Goal: Contribute content: Contribute content

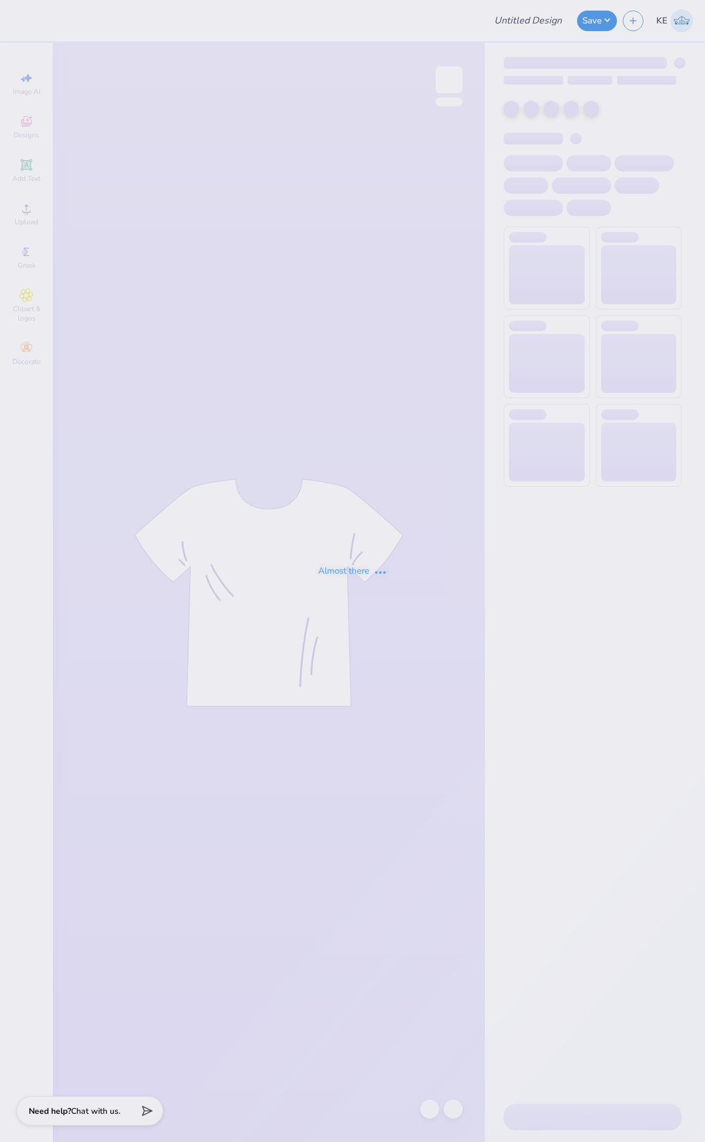
type input "Sigep slat"
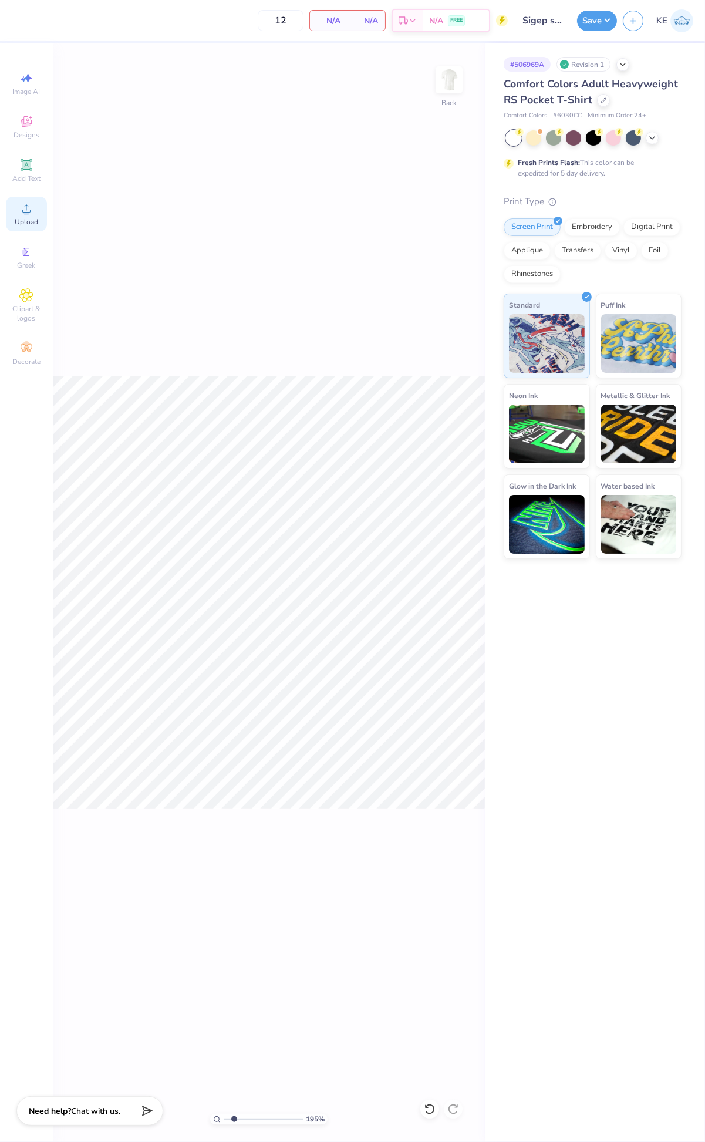
click at [23, 215] on icon at bounding box center [26, 208] width 14 height 14
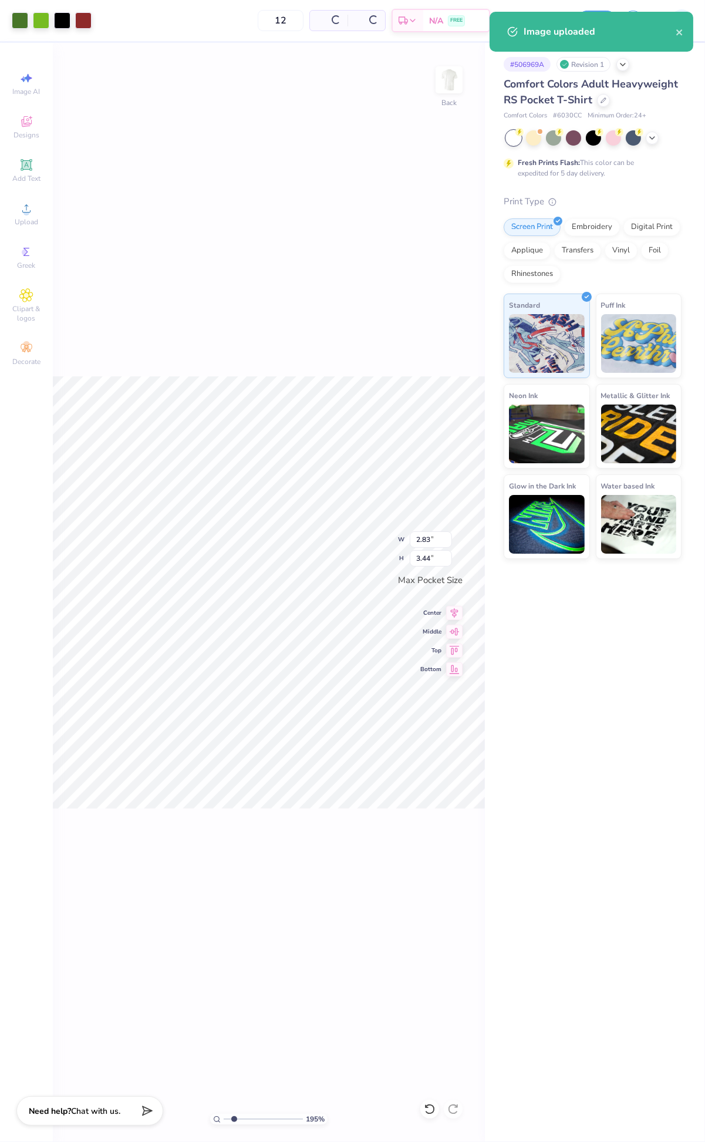
type input "1.39584521408376"
click at [419, 553] on input "3.44" at bounding box center [431, 558] width 42 height 16
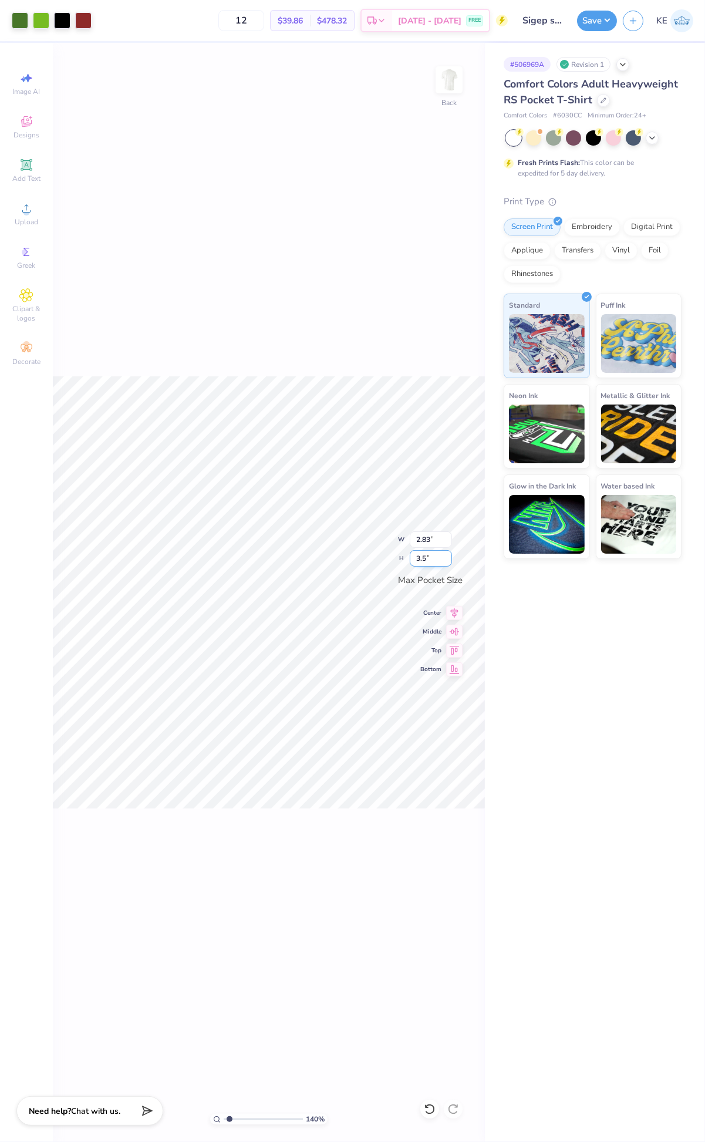
type input "3.5"
type input "1.39584521408376"
type input "2.88"
type input "3.50"
type input "1"
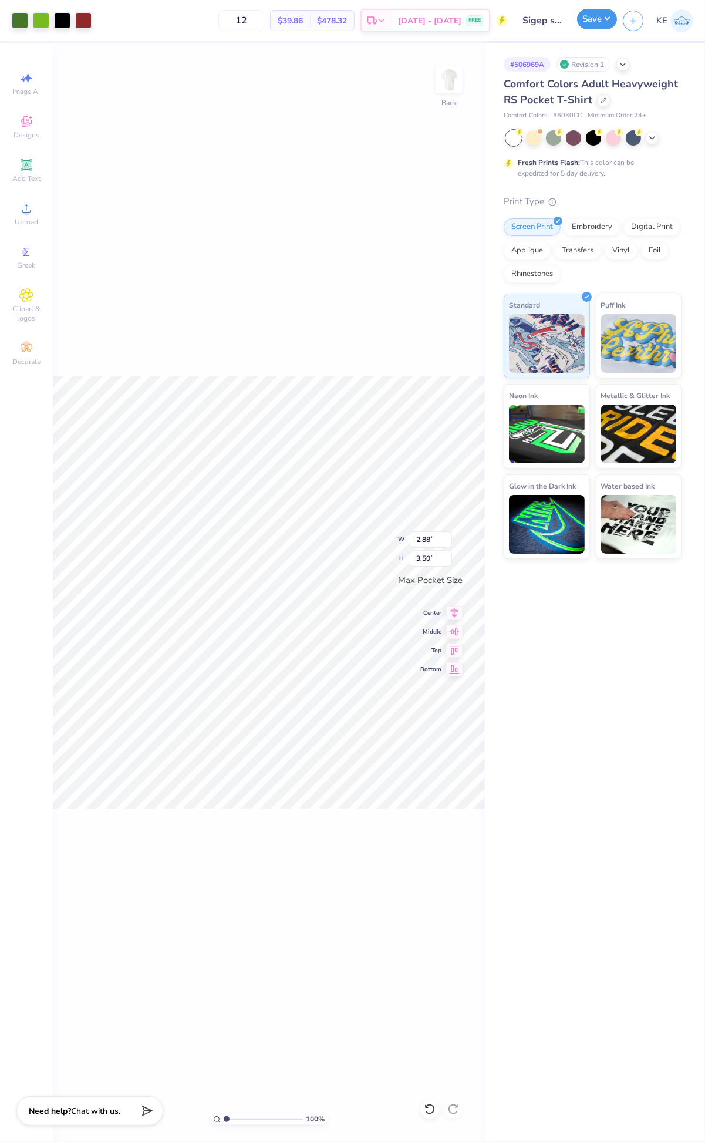
click at [611, 14] on button "Save" at bounding box center [597, 19] width 40 height 21
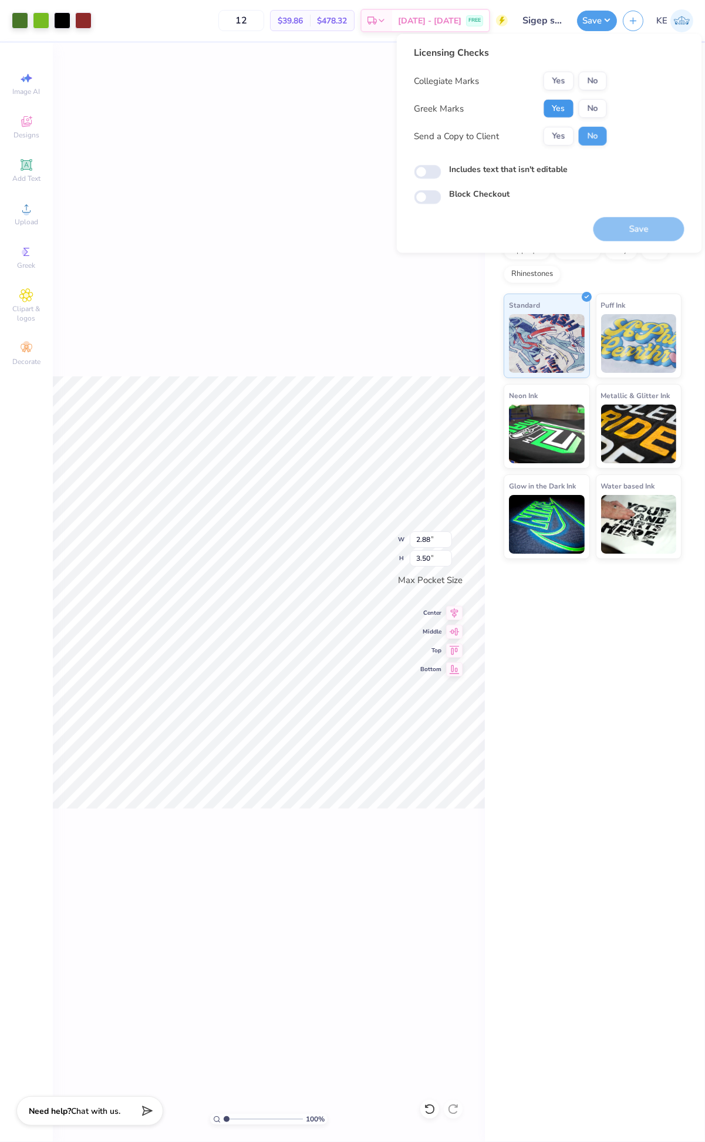
click at [556, 106] on button "Yes" at bounding box center [559, 108] width 31 height 19
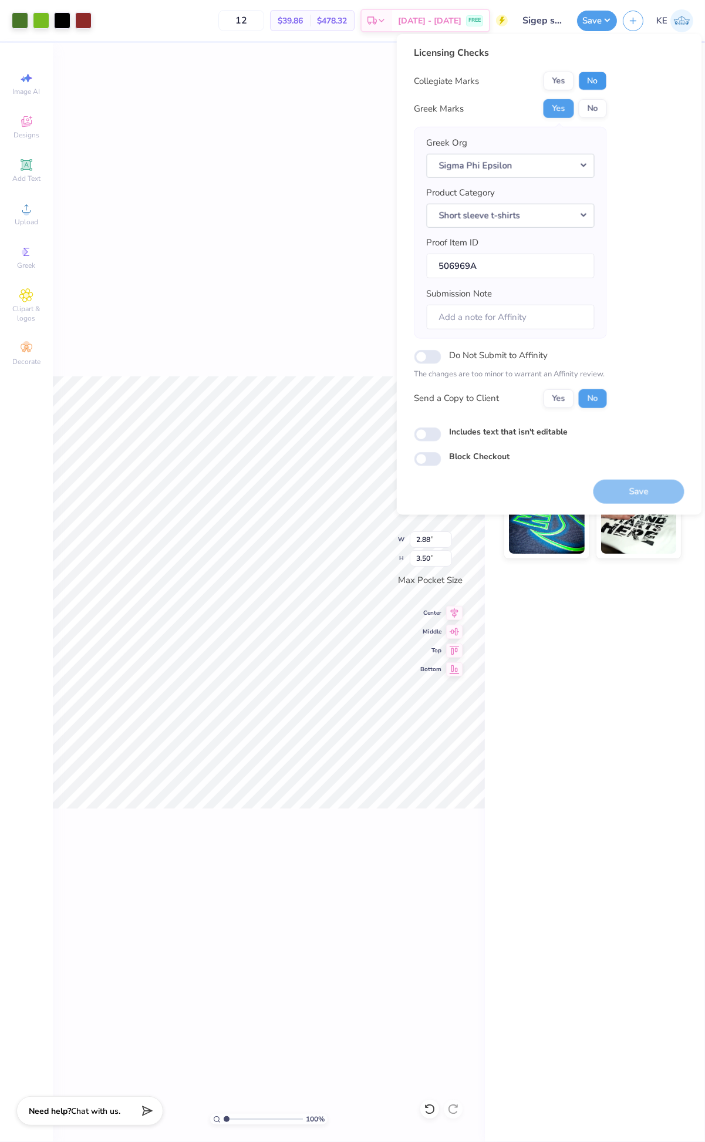
click at [597, 86] on button "No" at bounding box center [593, 81] width 28 height 19
click at [661, 490] on button "Save" at bounding box center [639, 491] width 91 height 24
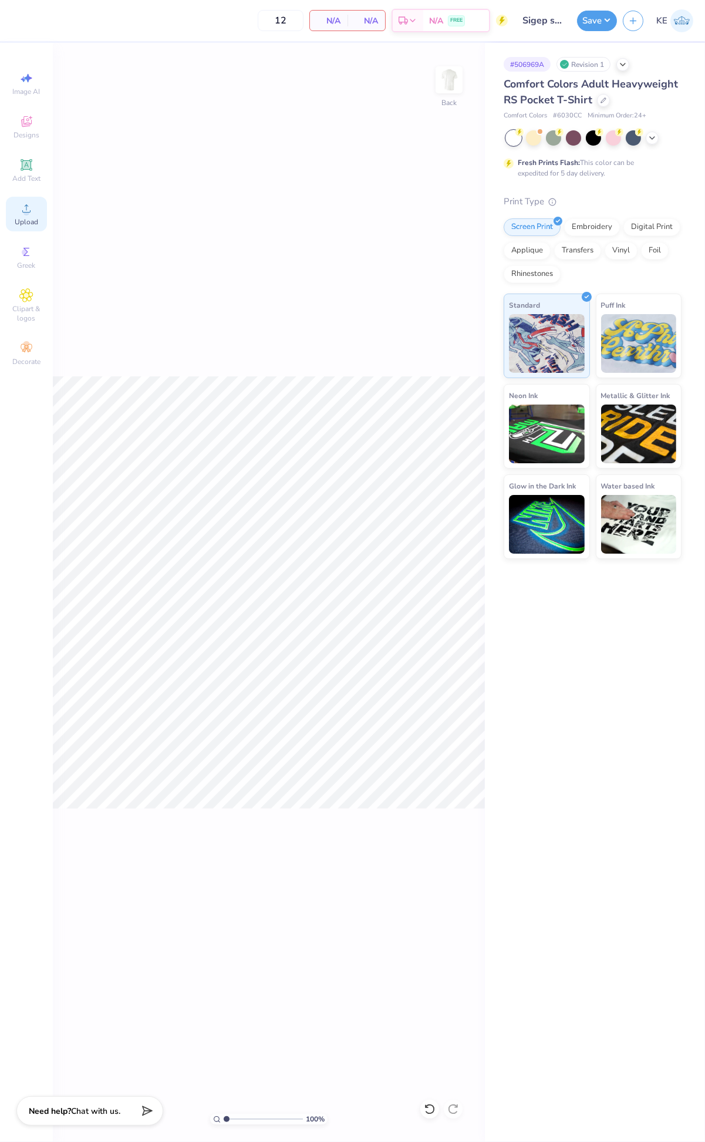
click at [26, 207] on icon at bounding box center [26, 208] width 14 height 14
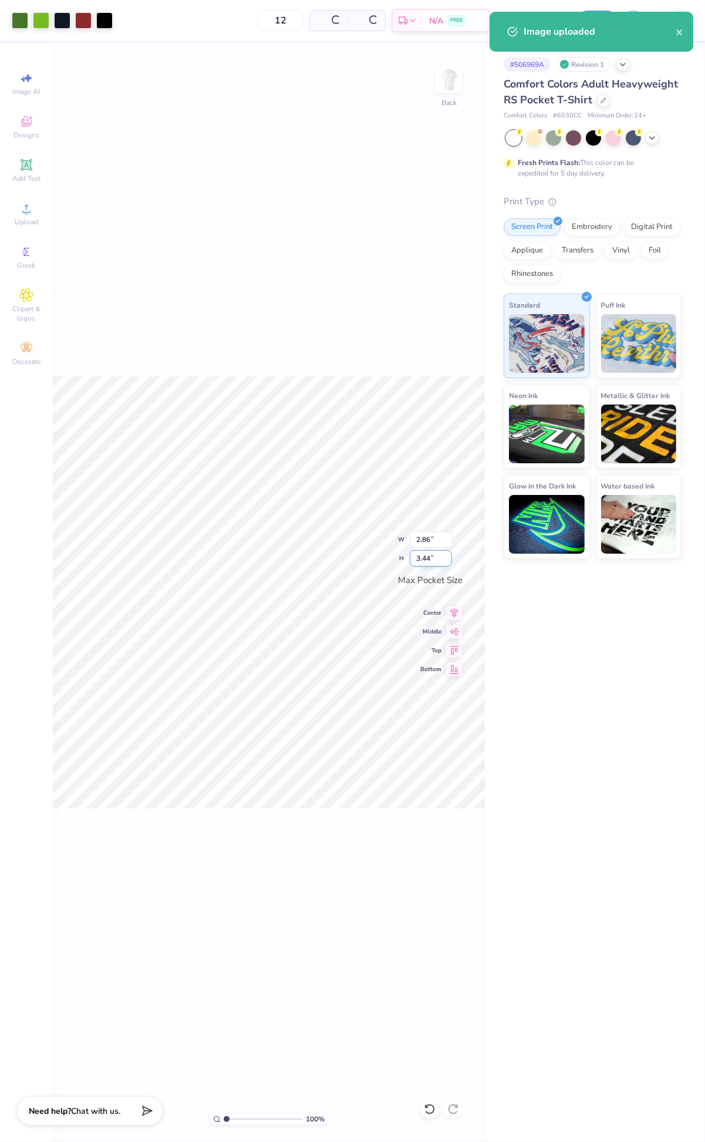
click at [433, 553] on input "3.44" at bounding box center [431, 558] width 42 height 16
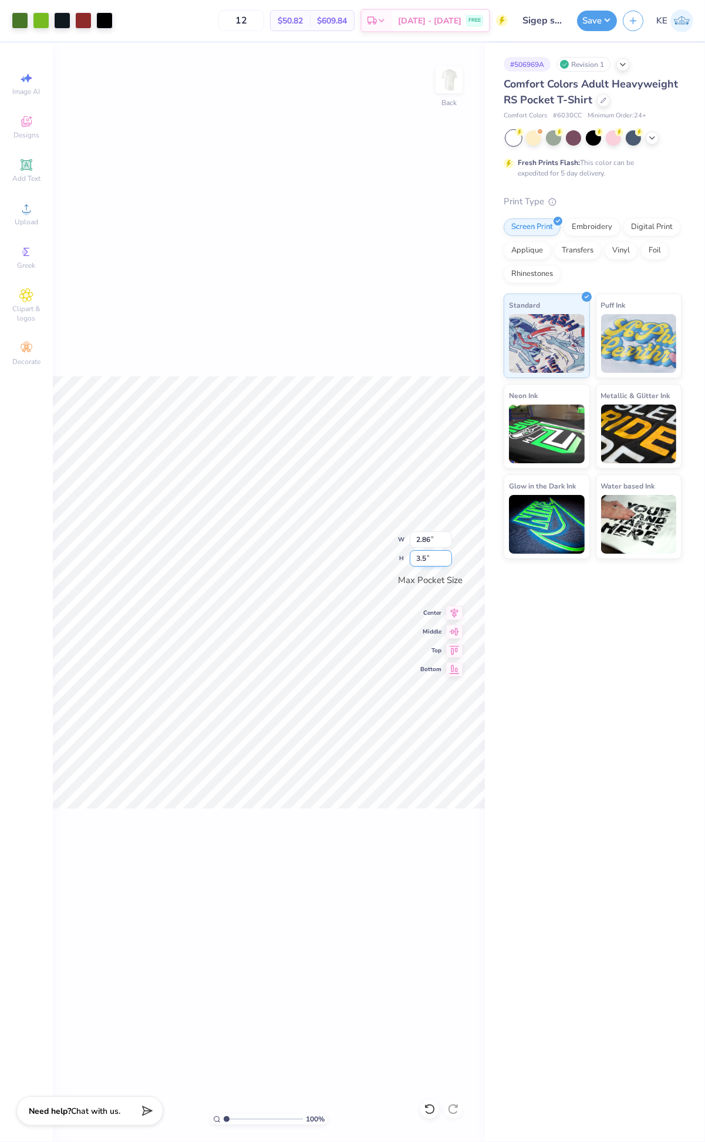
type input "3.5"
type input "2.91"
type input "3.50"
click at [41, 215] on div "Upload" at bounding box center [26, 214] width 41 height 35
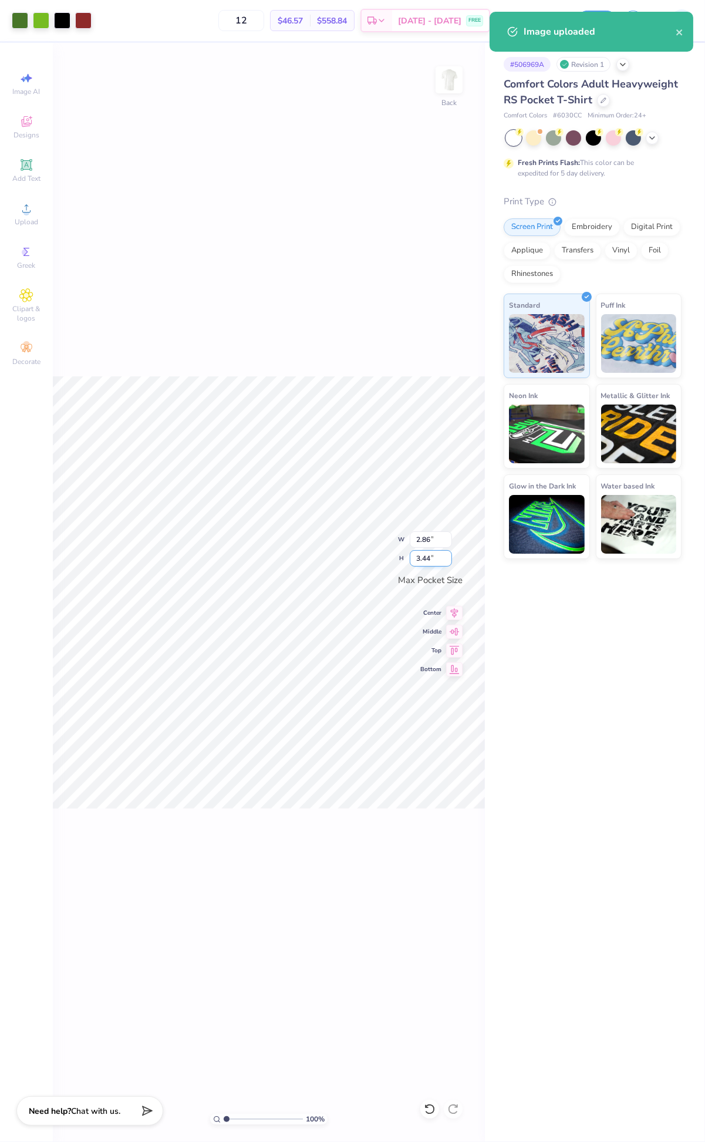
click at [426, 562] on input "3.44" at bounding box center [431, 558] width 42 height 16
type input "3.5"
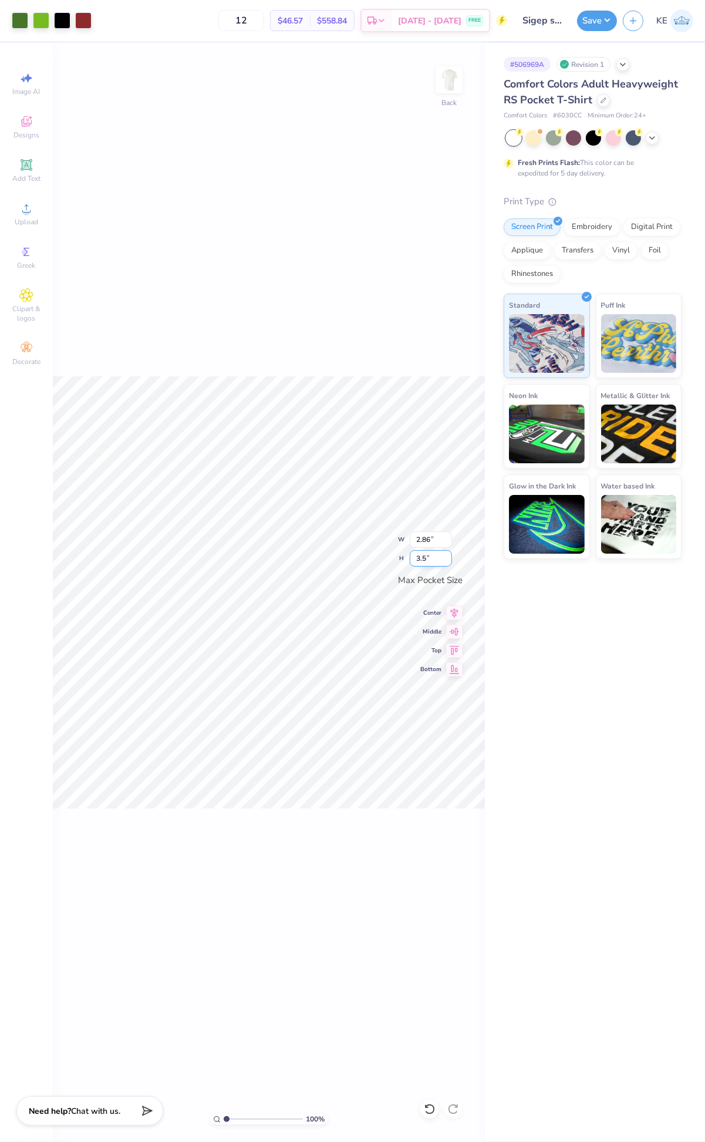
type input "2.91"
type input "3.50"
click at [605, 16] on button "Save" at bounding box center [597, 19] width 40 height 21
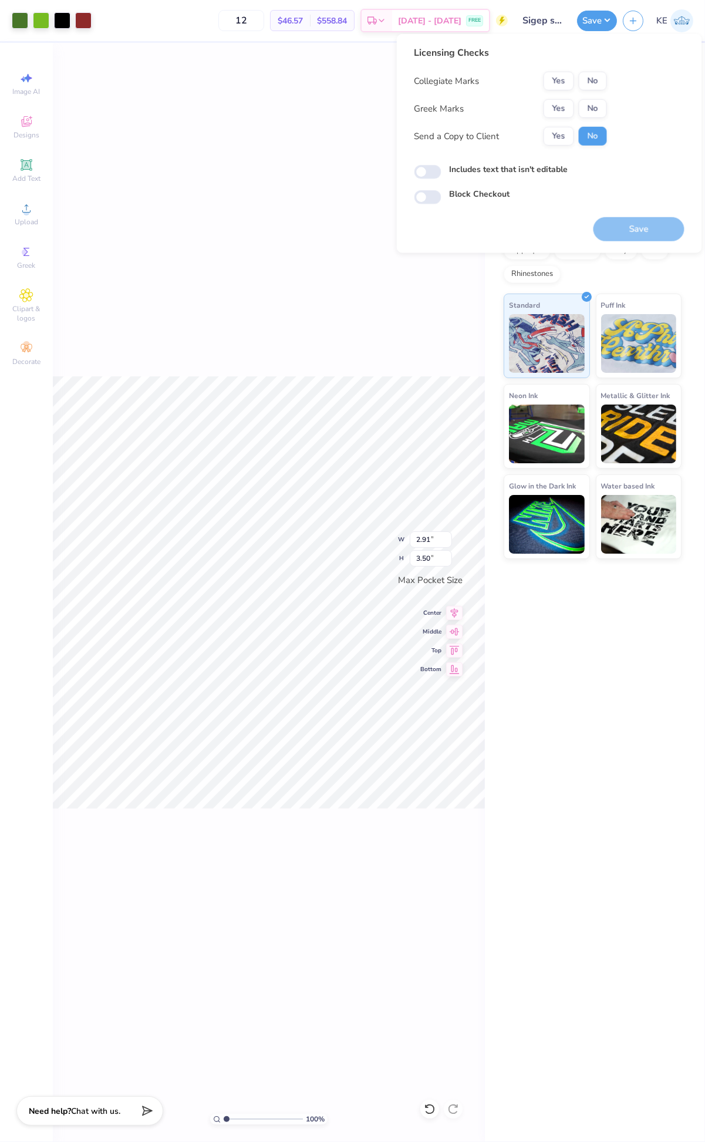
click at [575, 115] on div "Yes No" at bounding box center [575, 108] width 63 height 19
click at [555, 112] on button "Yes" at bounding box center [559, 108] width 31 height 19
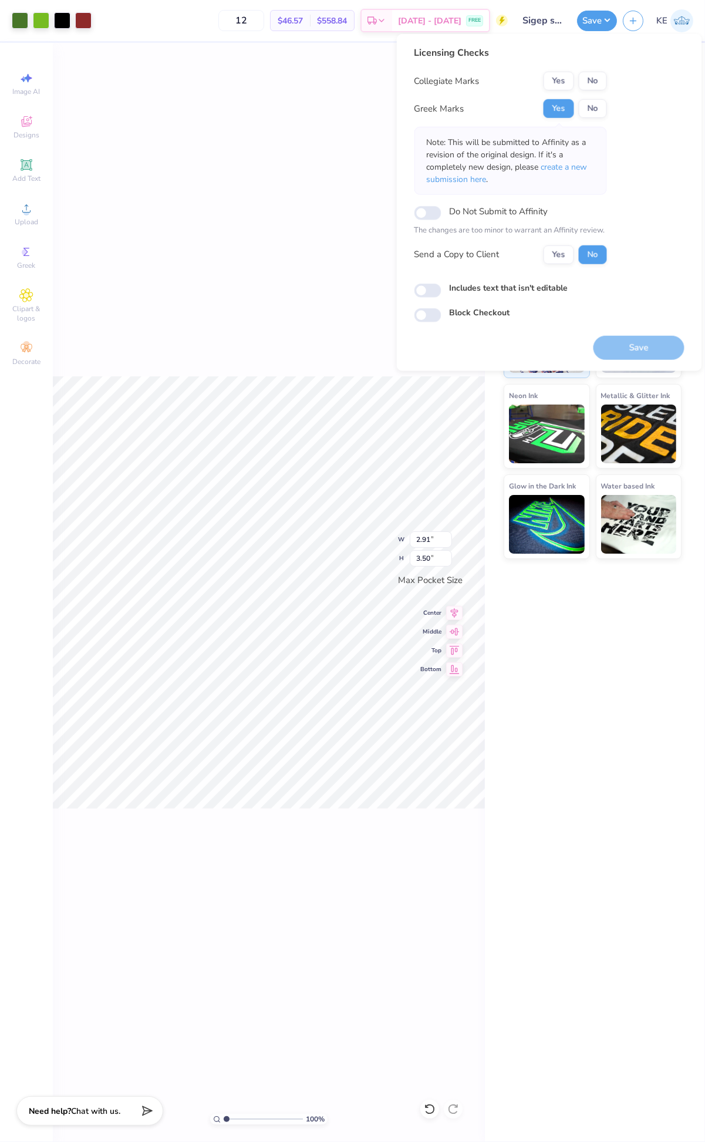
click at [596, 92] on div "Collegiate Marks Yes No Greek Marks Yes No Note: This will be submitted to Affi…" at bounding box center [510, 168] width 193 height 193
click at [596, 86] on button "No" at bounding box center [593, 81] width 28 height 19
click at [652, 351] on button "Save" at bounding box center [639, 347] width 91 height 24
